Goal: Navigation & Orientation: Understand site structure

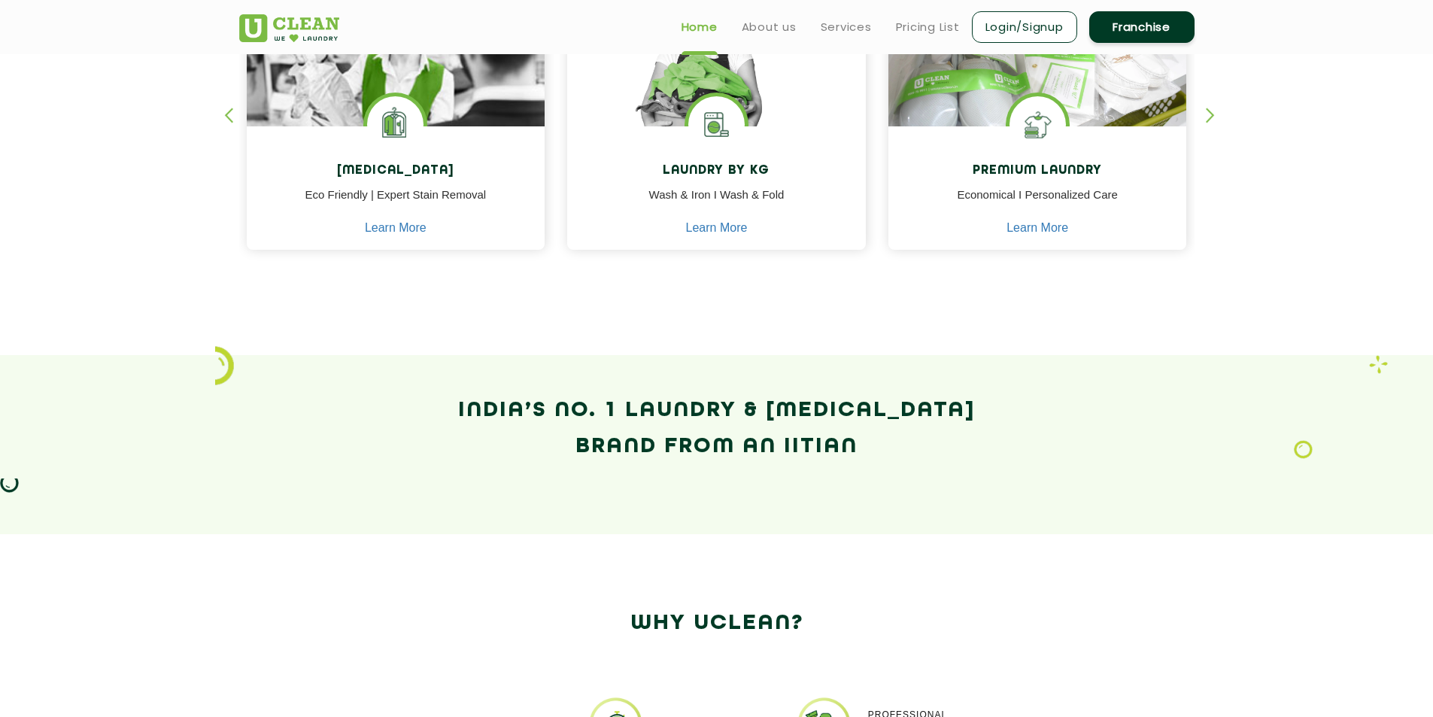
scroll to position [752, 0]
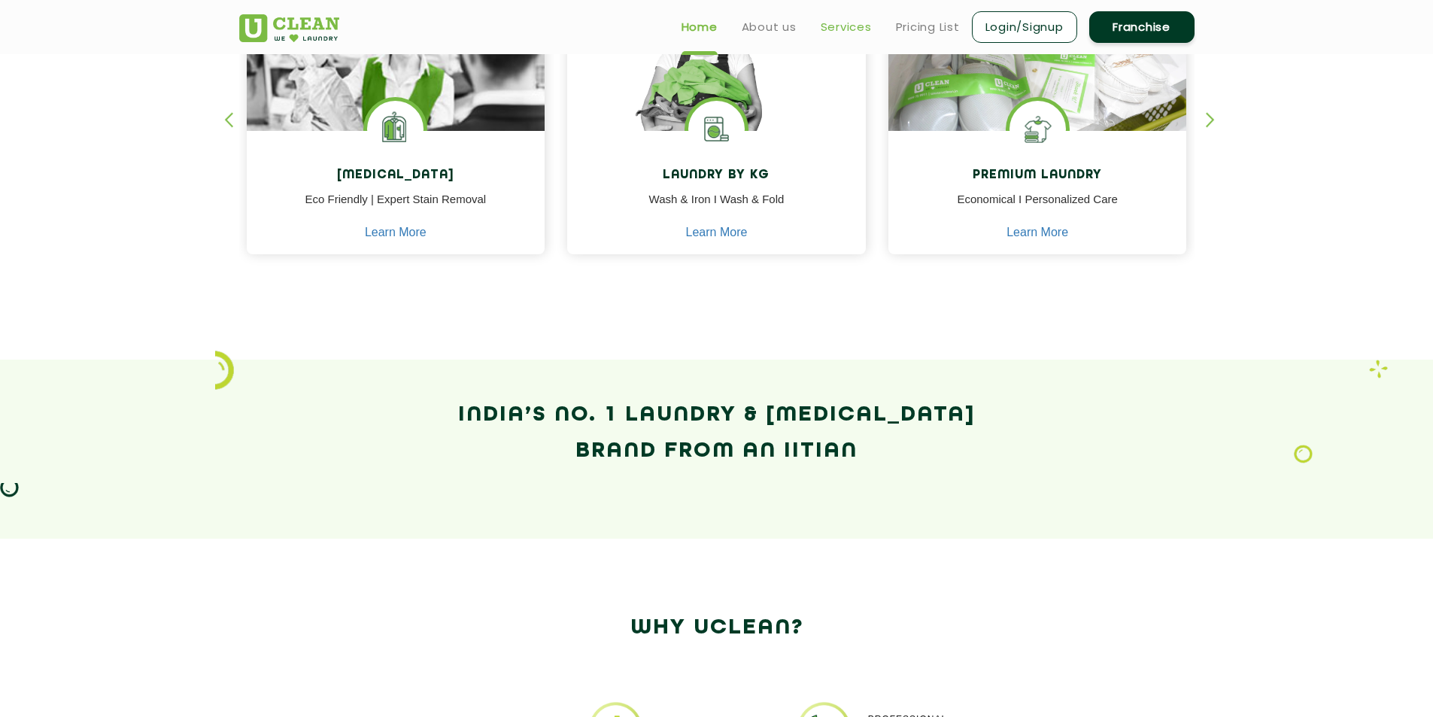
click at [852, 24] on link "Services" at bounding box center [846, 27] width 51 height 18
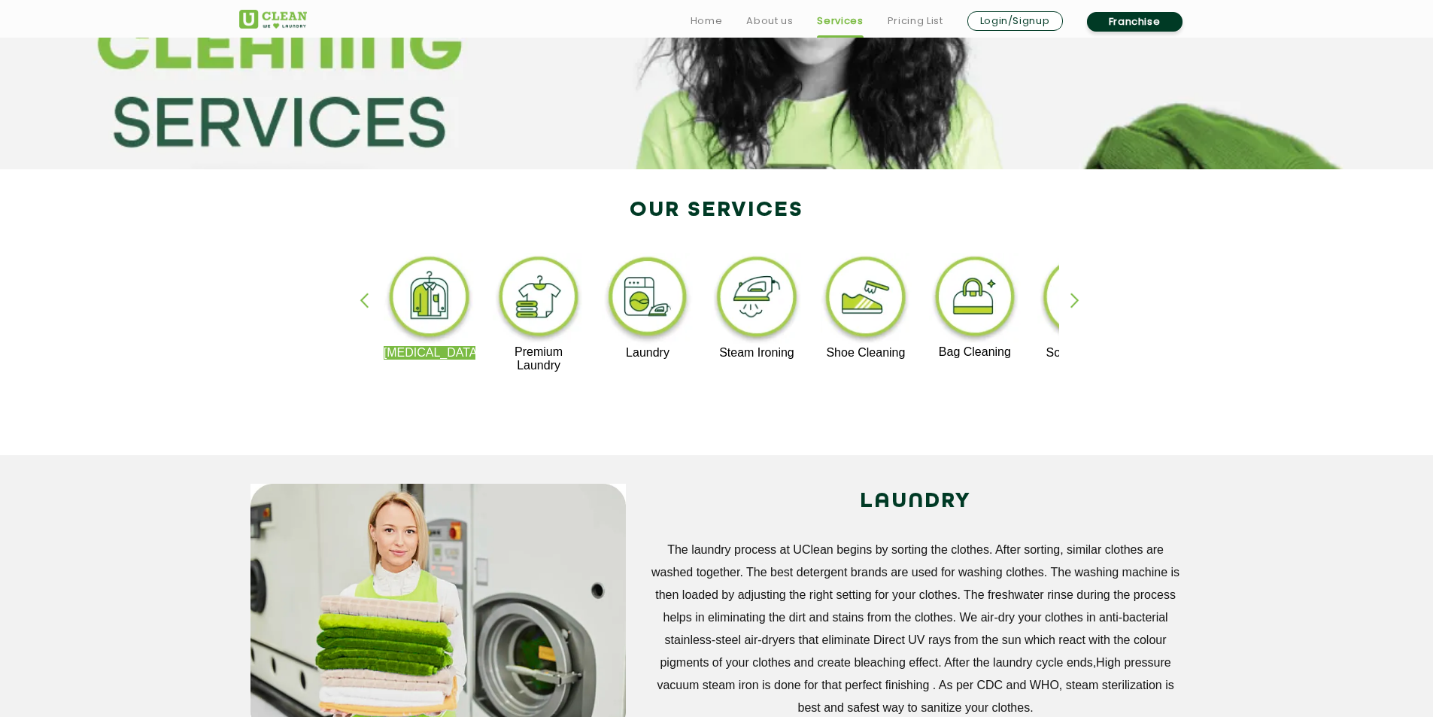
scroll to position [226, 0]
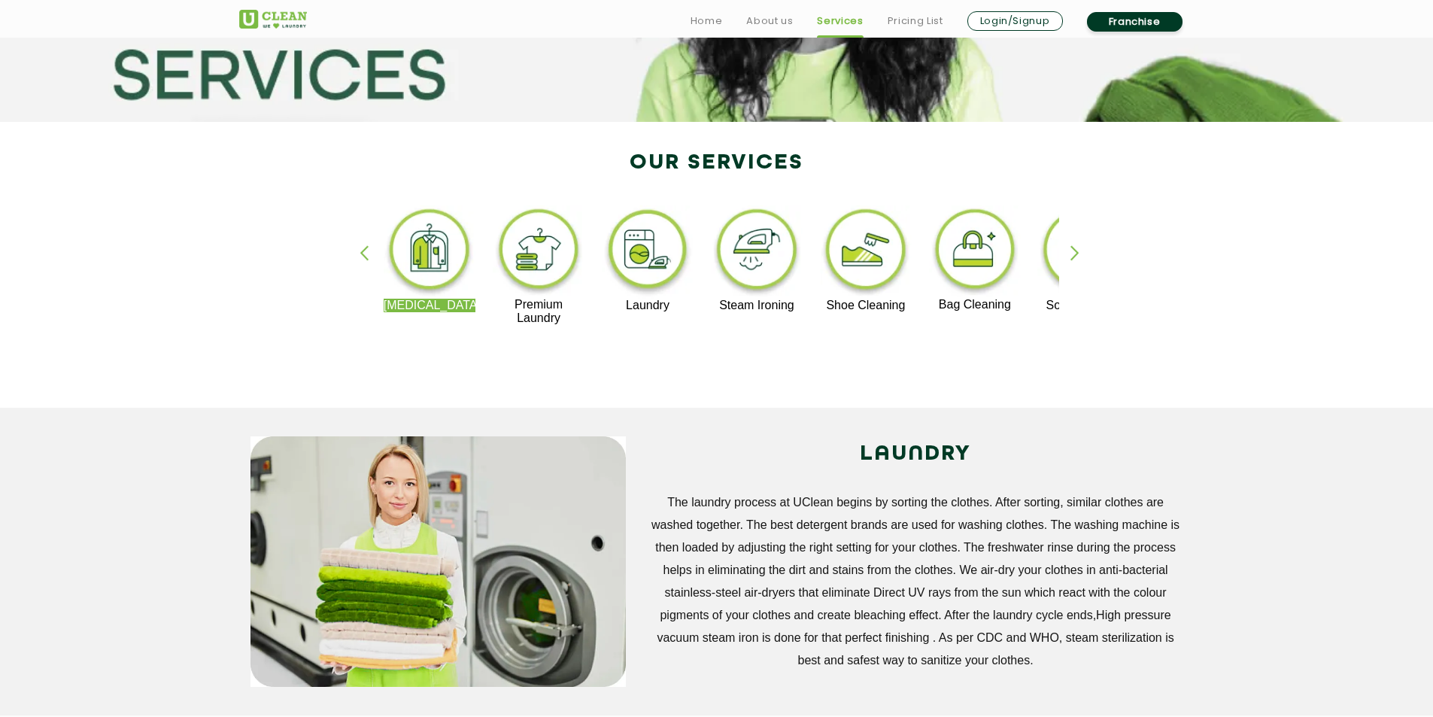
click at [589, 355] on div "Dry Cleaning Premium Laundry Laundry Steam Ironing Shoe Cleaning Bag Cleaning S…" at bounding box center [717, 272] width 978 height 271
click at [780, 14] on link "About us" at bounding box center [769, 21] width 47 height 18
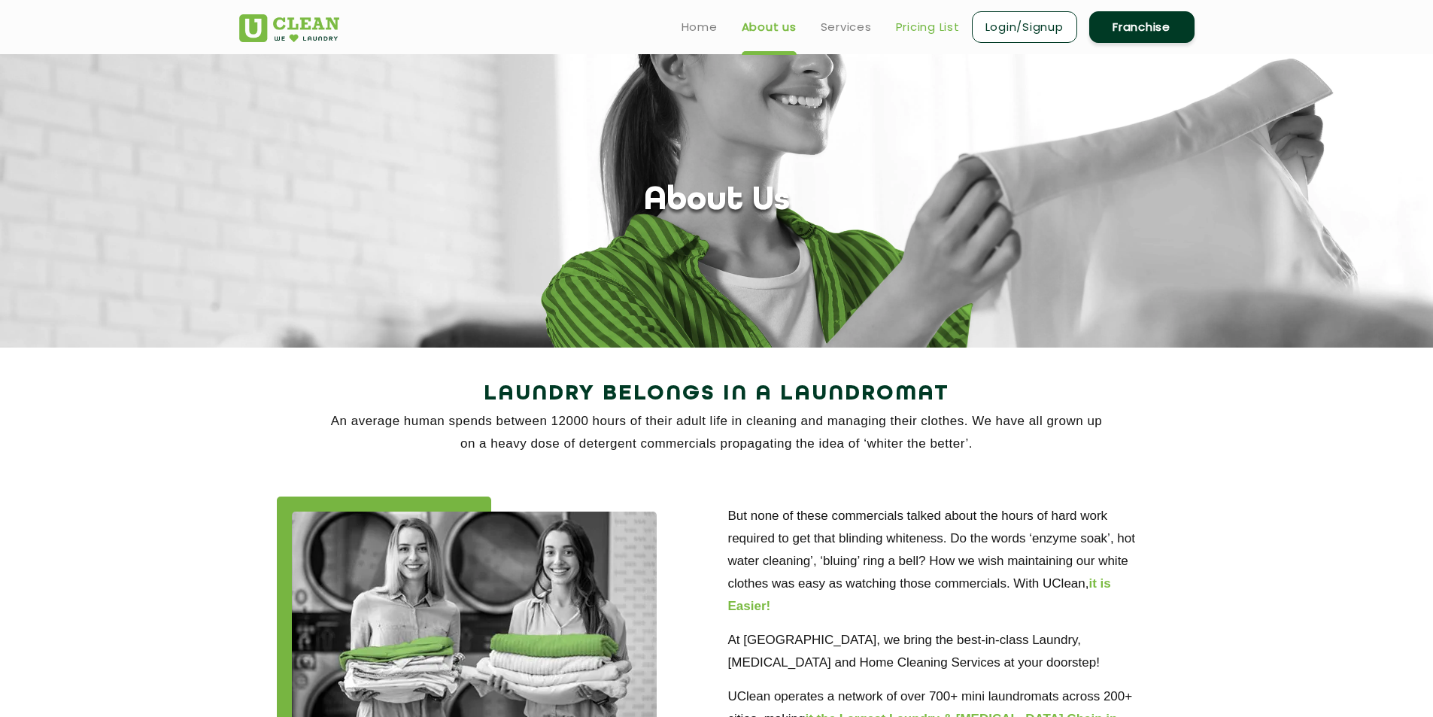
click at [915, 29] on link "Pricing List" at bounding box center [928, 27] width 64 height 18
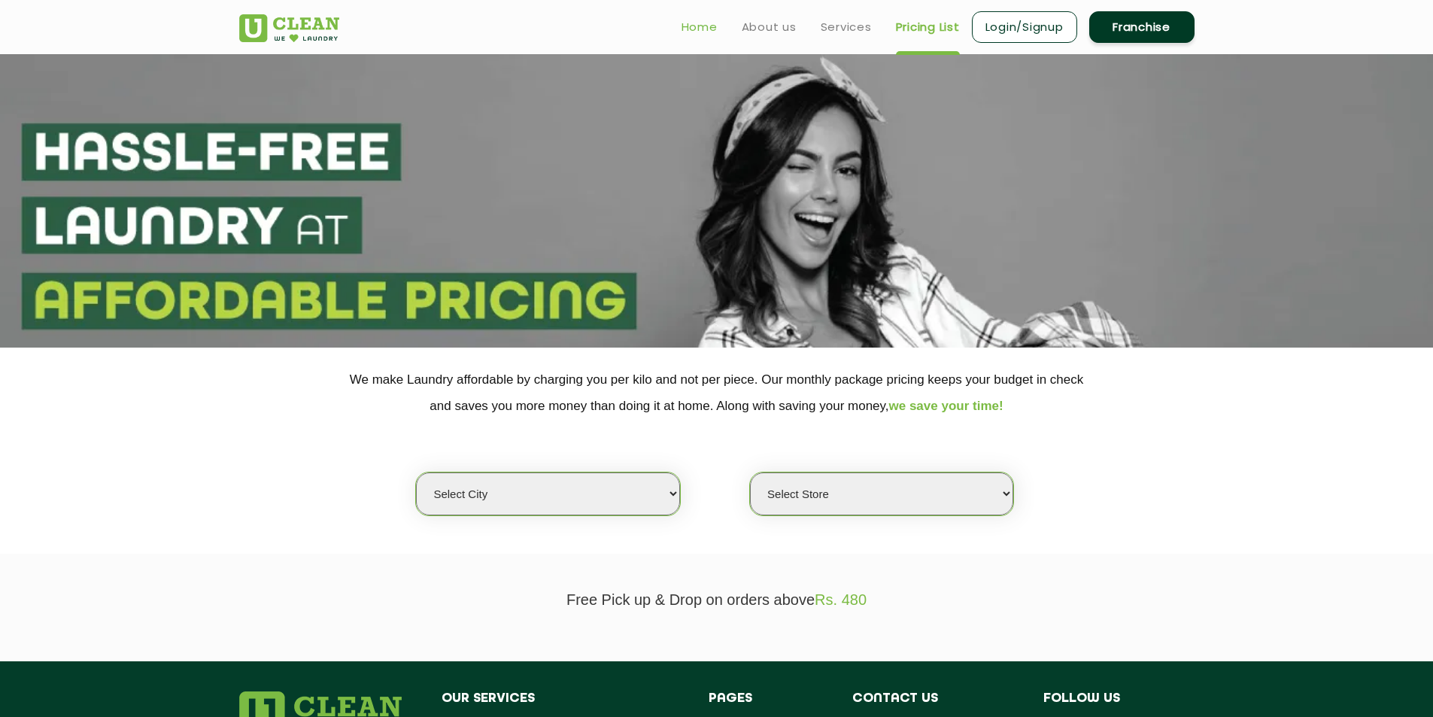
click at [702, 28] on link "Home" at bounding box center [700, 27] width 36 height 18
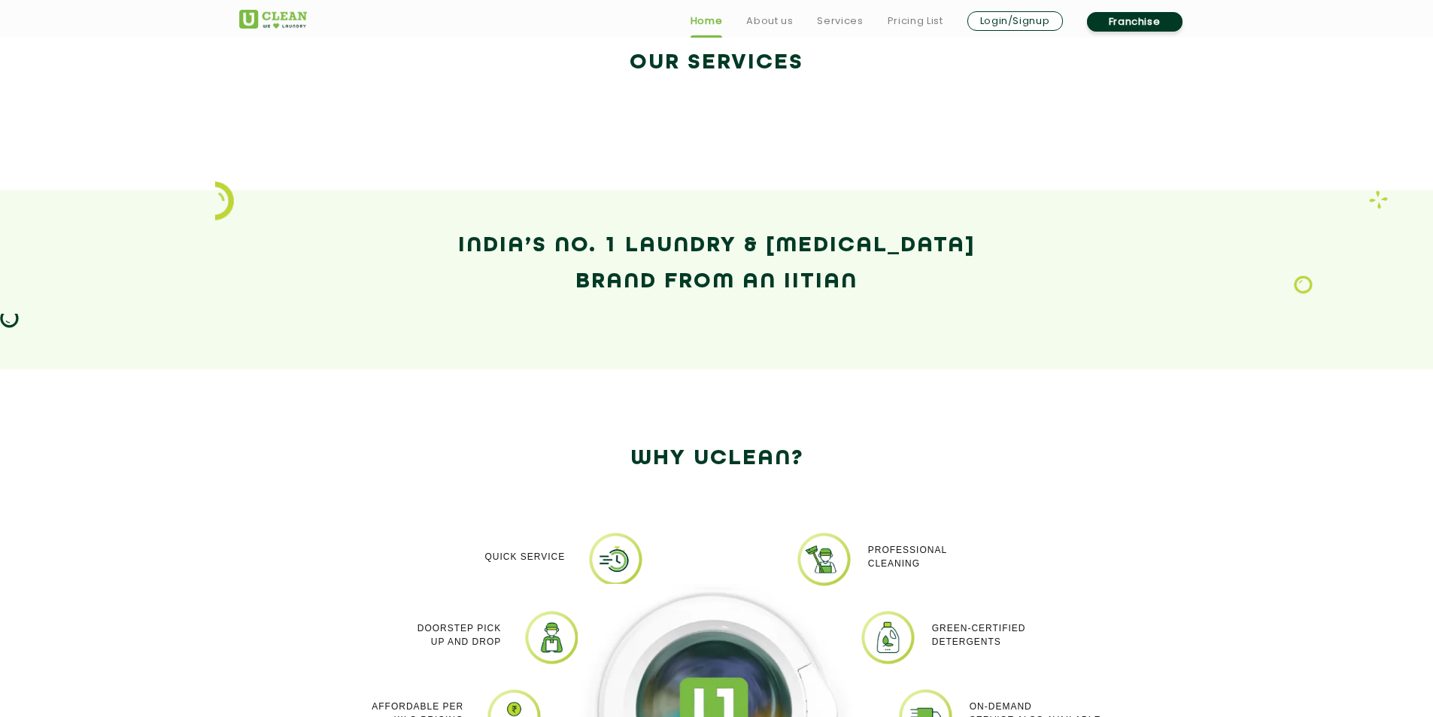
scroll to position [903, 0]
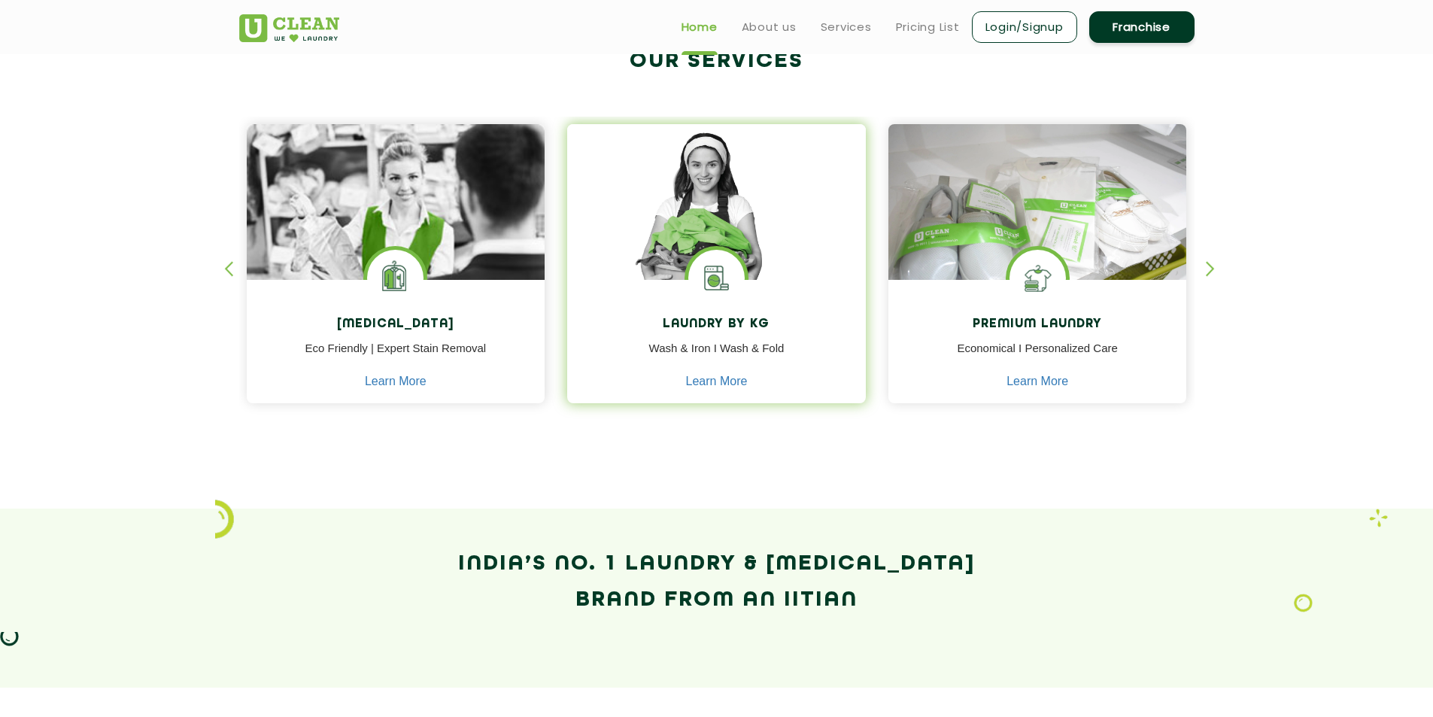
scroll to position [602, 0]
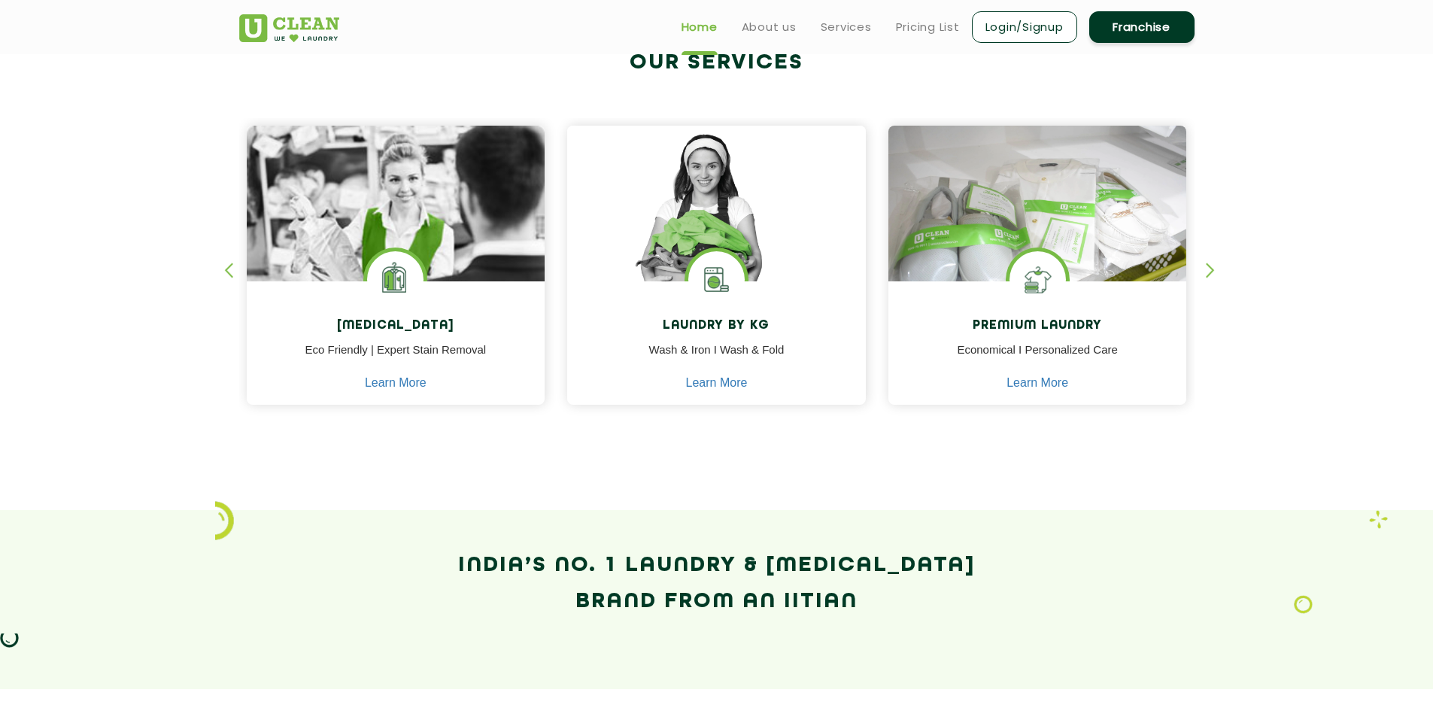
click at [1404, 114] on section "Our Services [MEDICAL_DATA] Eco Friendly | Expert Stain Removal Learn More [MED…" at bounding box center [716, 244] width 1433 height 531
click at [1401, 114] on section "Our Services [MEDICAL_DATA] Eco Friendly | Expert Stain Removal Learn More [MED…" at bounding box center [716, 244] width 1433 height 531
